Goal: Use online tool/utility: Use online tool/utility

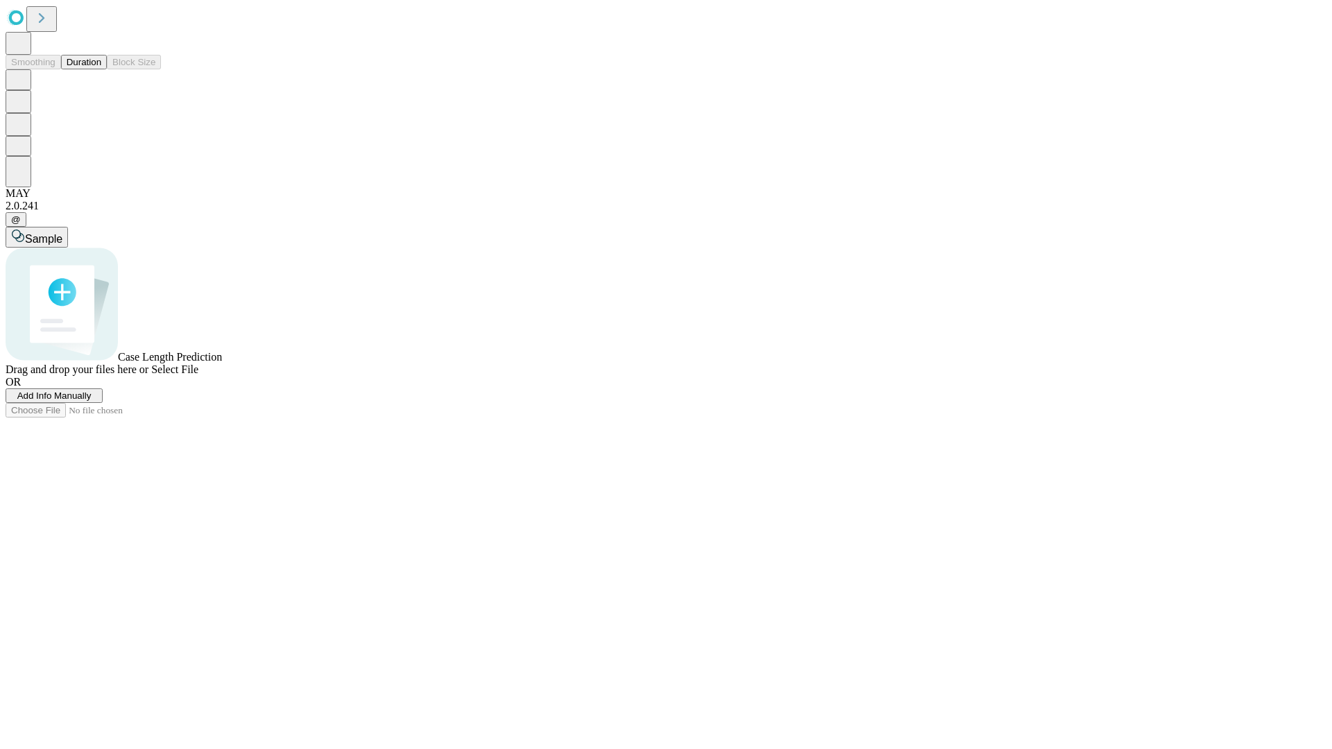
click at [101, 69] on button "Duration" at bounding box center [84, 62] width 46 height 15
click at [198, 375] on span "Select File" at bounding box center [174, 370] width 47 height 12
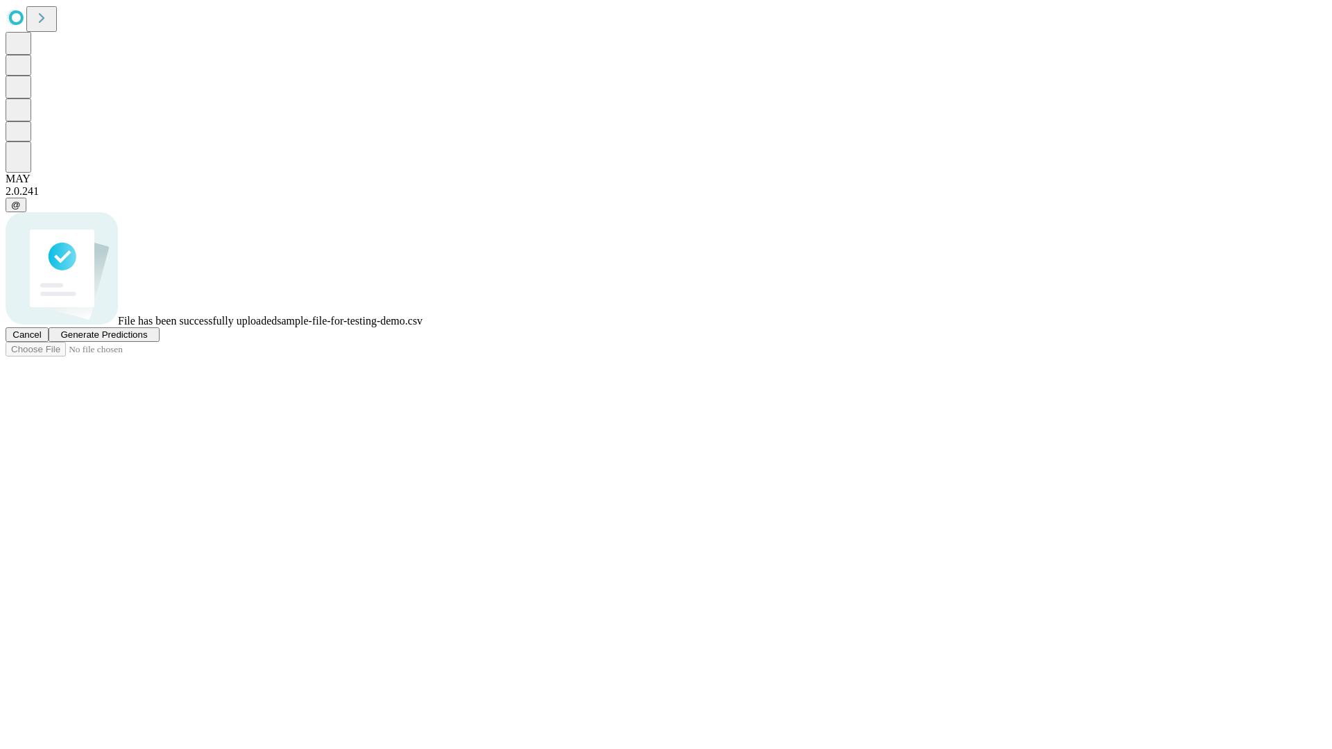
click at [147, 340] on span "Generate Predictions" at bounding box center [103, 335] width 87 height 10
